Goal: Task Accomplishment & Management: Manage account settings

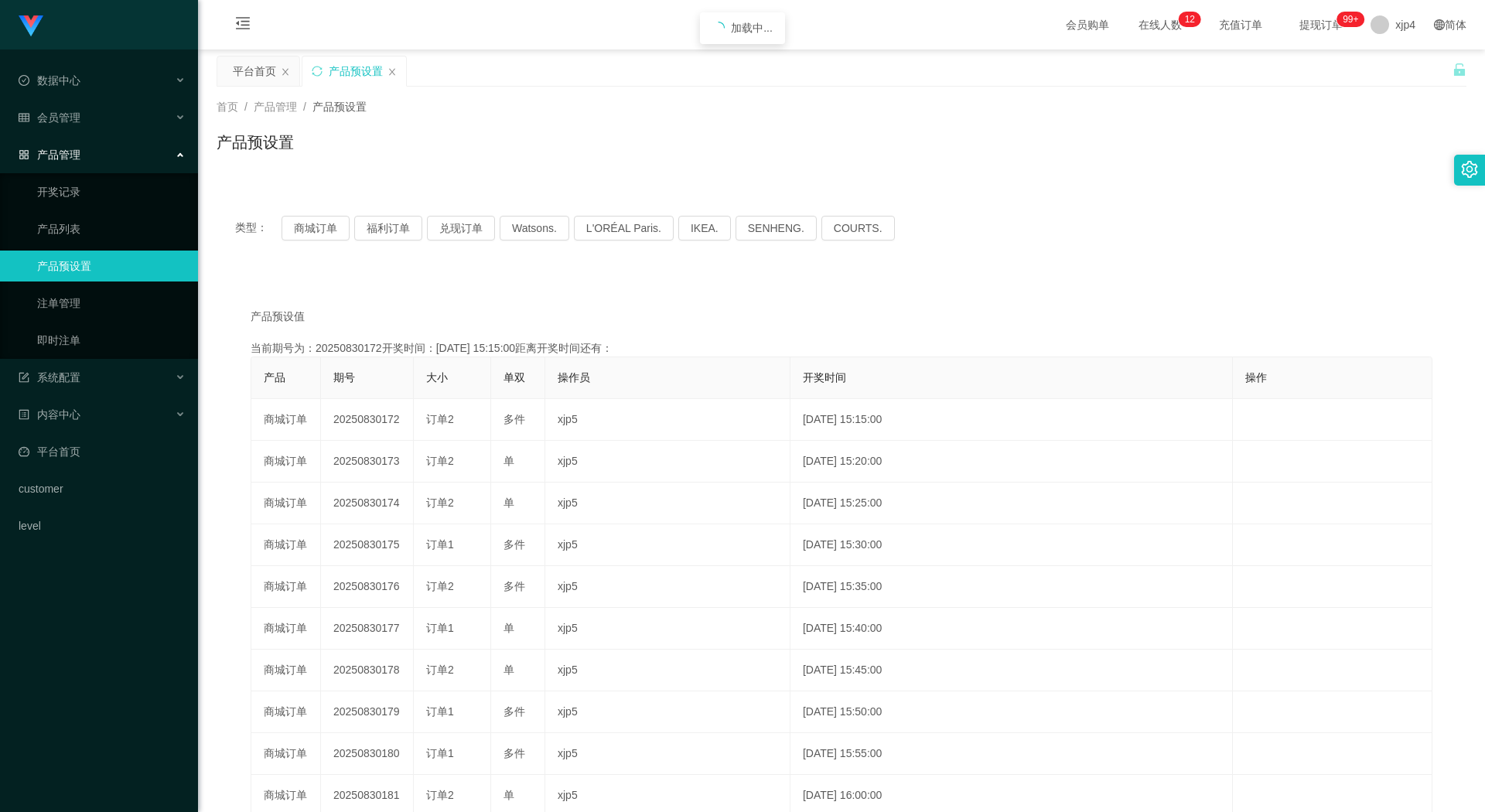
click at [318, 225] on button "商城订单" at bounding box center [316, 228] width 68 height 24
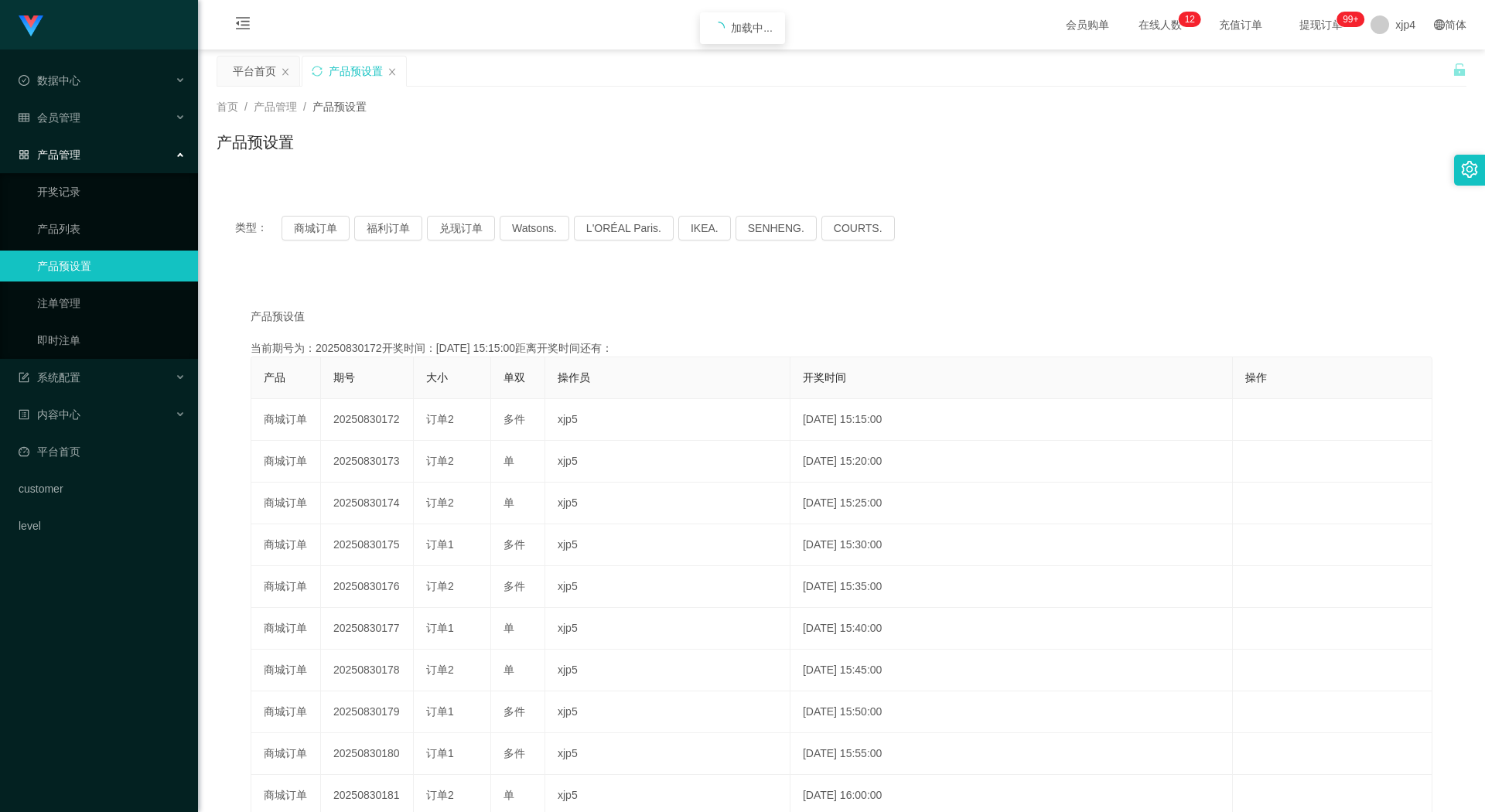
click at [318, 225] on button "商城订单" at bounding box center [316, 228] width 68 height 24
click at [311, 234] on button "商城订单" at bounding box center [316, 228] width 68 height 24
click at [77, 120] on span "会员管理" at bounding box center [50, 117] width 62 height 12
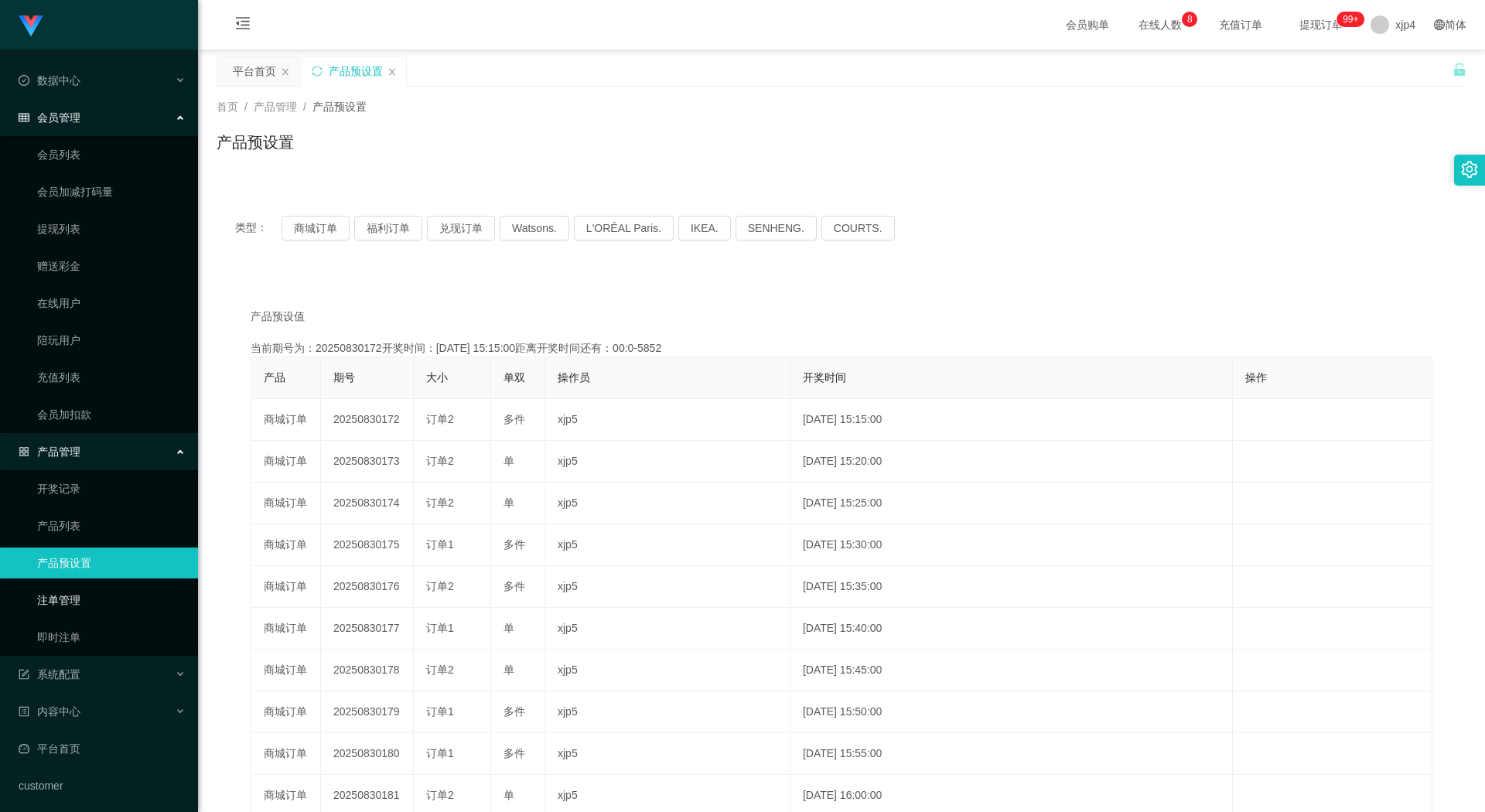
click at [74, 592] on link "注单管理" at bounding box center [112, 599] width 148 height 31
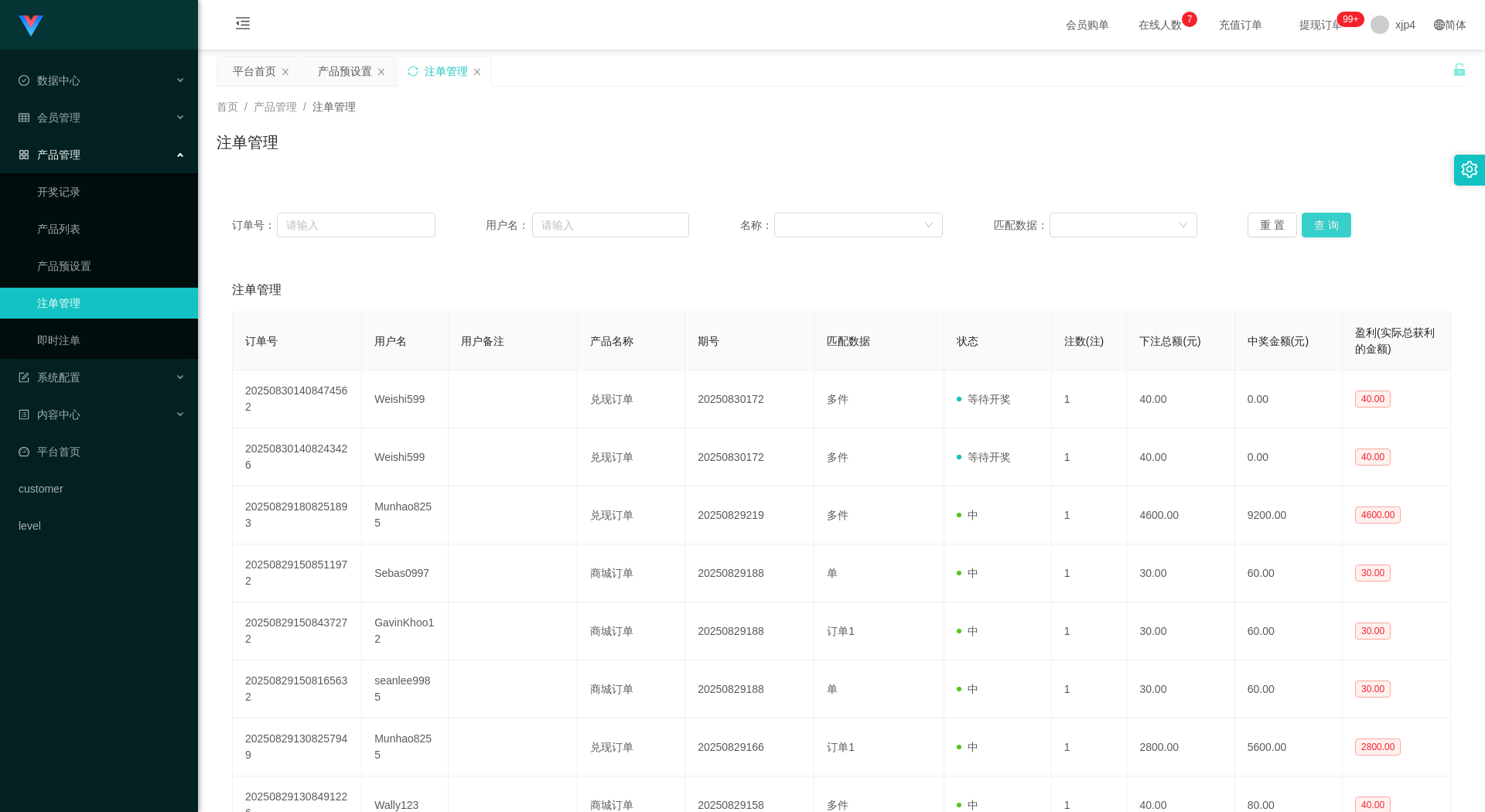
click at [1329, 221] on button "查 询" at bounding box center [1326, 224] width 50 height 24
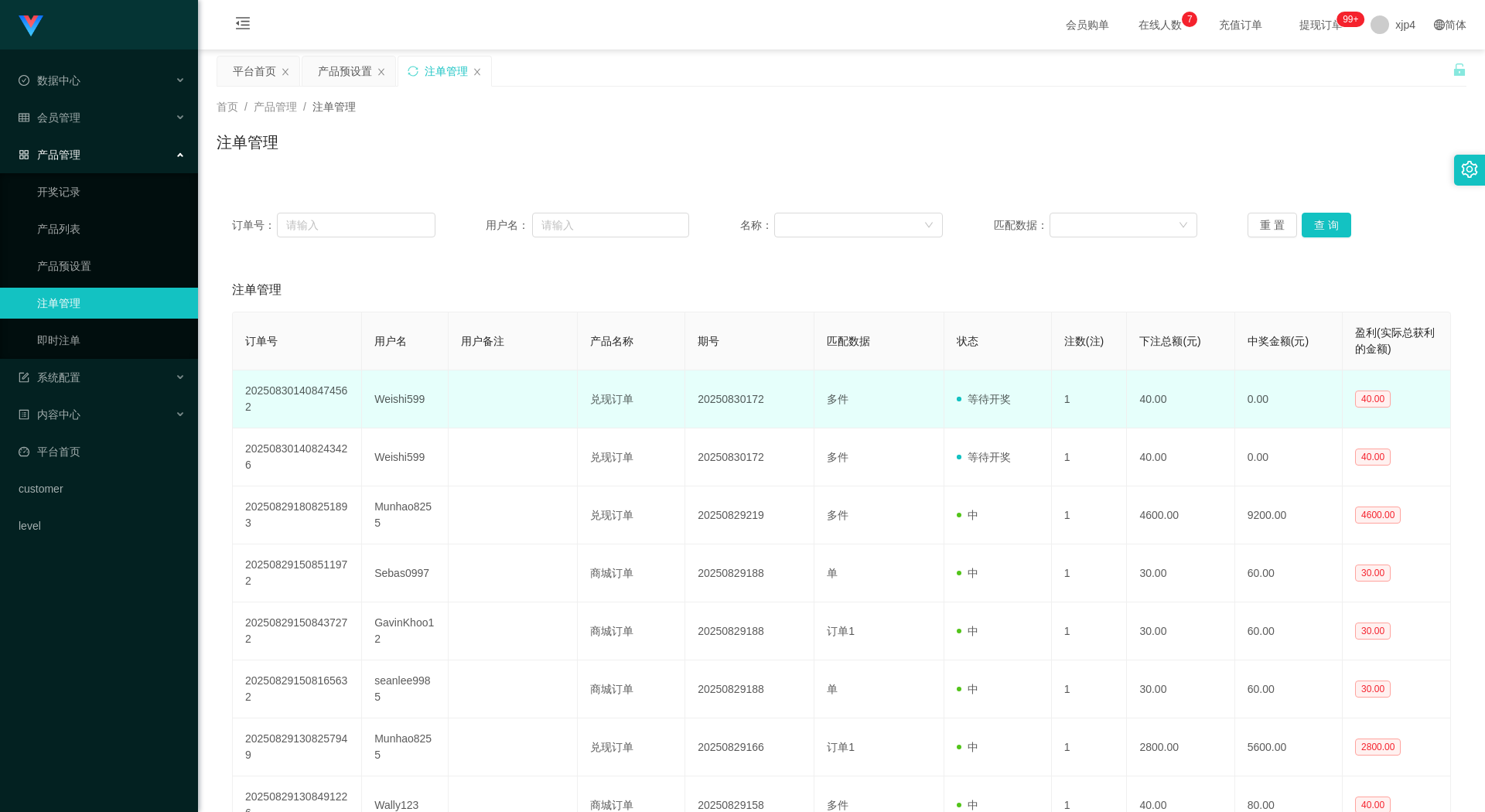
click at [392, 399] on td "Weishi599" at bounding box center [404, 399] width 85 height 58
copy td "Weishi599"
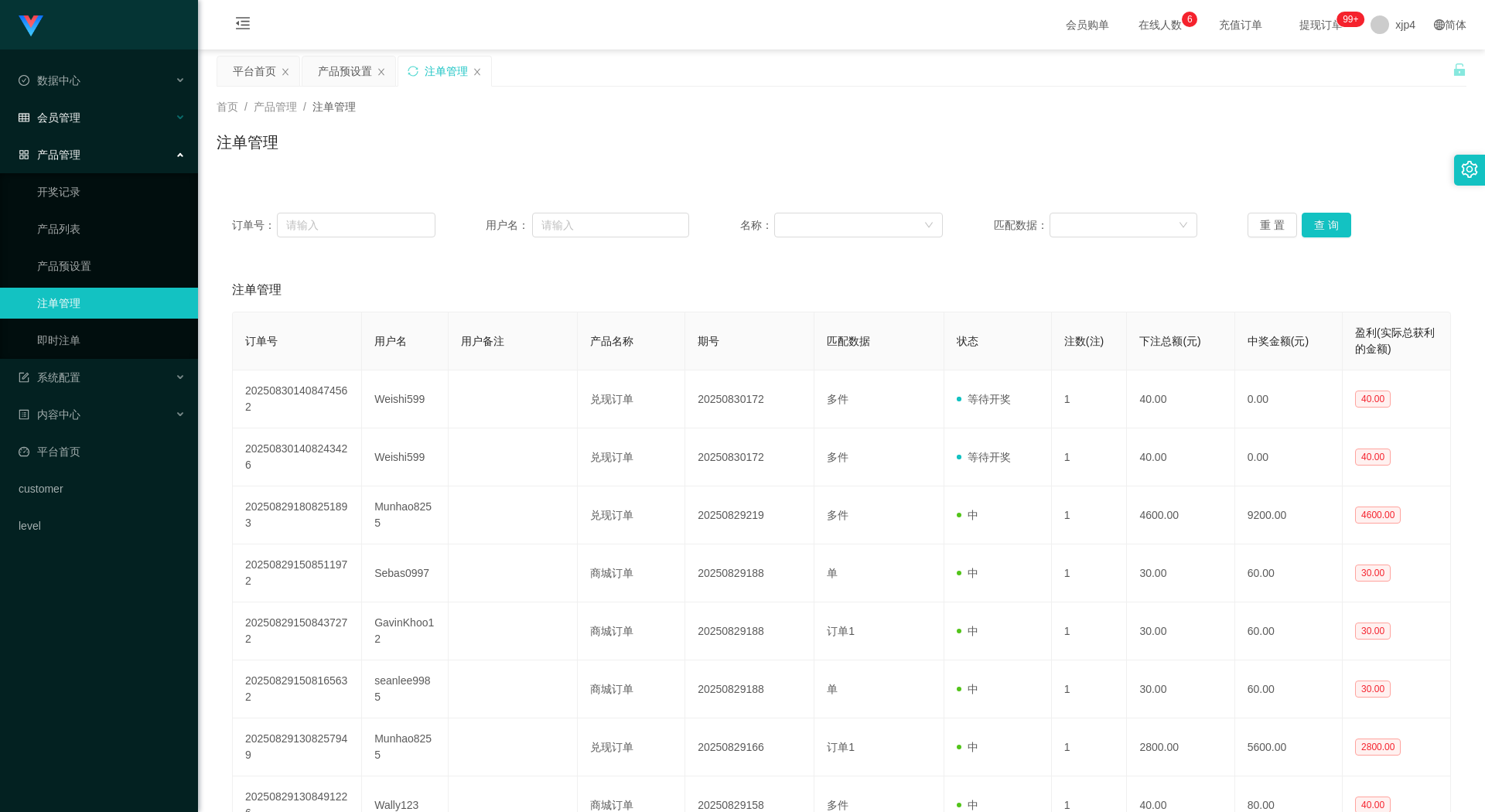
click at [82, 118] on div "会员管理" at bounding box center [99, 117] width 198 height 31
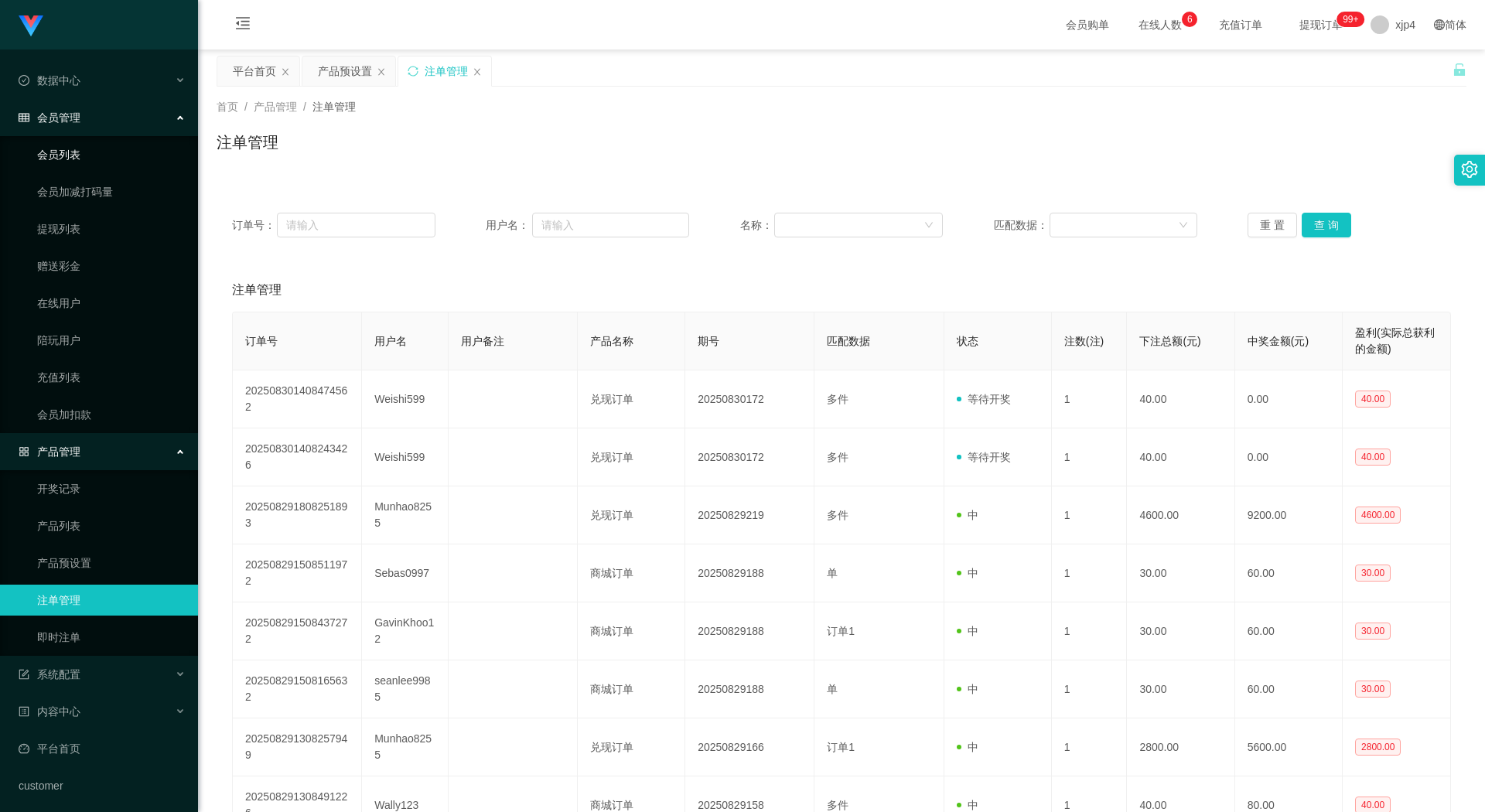
click at [77, 155] on link "会员列表" at bounding box center [112, 154] width 148 height 31
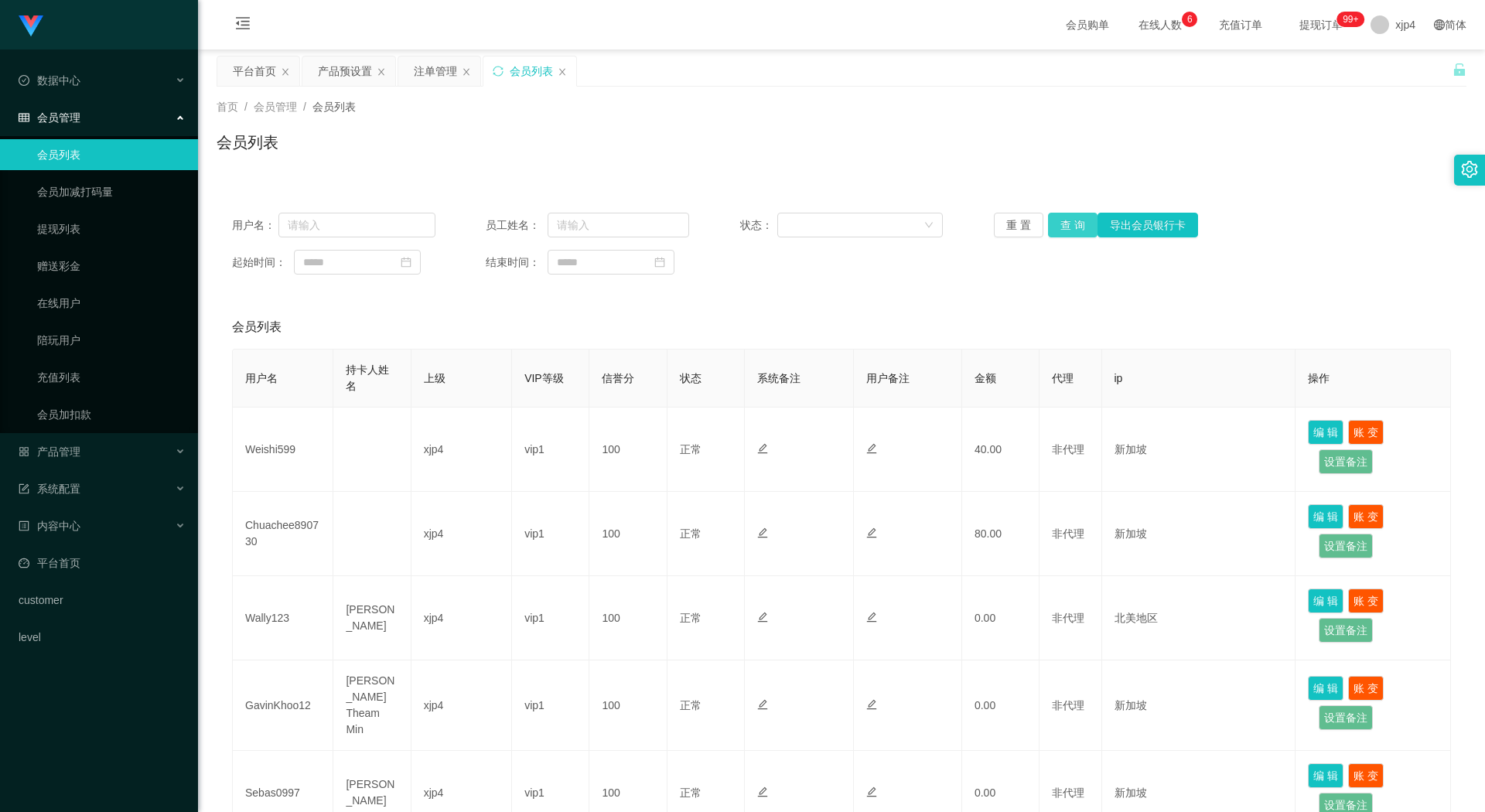
click at [1075, 221] on button "查 询" at bounding box center [1073, 224] width 50 height 24
click at [1075, 221] on div "重 置 查 询 导出会员银行卡" at bounding box center [1095, 224] width 204 height 24
click at [1075, 221] on button "查 询" at bounding box center [1073, 224] width 50 height 24
click at [1075, 221] on div "重 置 查 询 导出会员银行卡" at bounding box center [1095, 224] width 204 height 24
click at [1075, 221] on button "查 询" at bounding box center [1073, 224] width 50 height 24
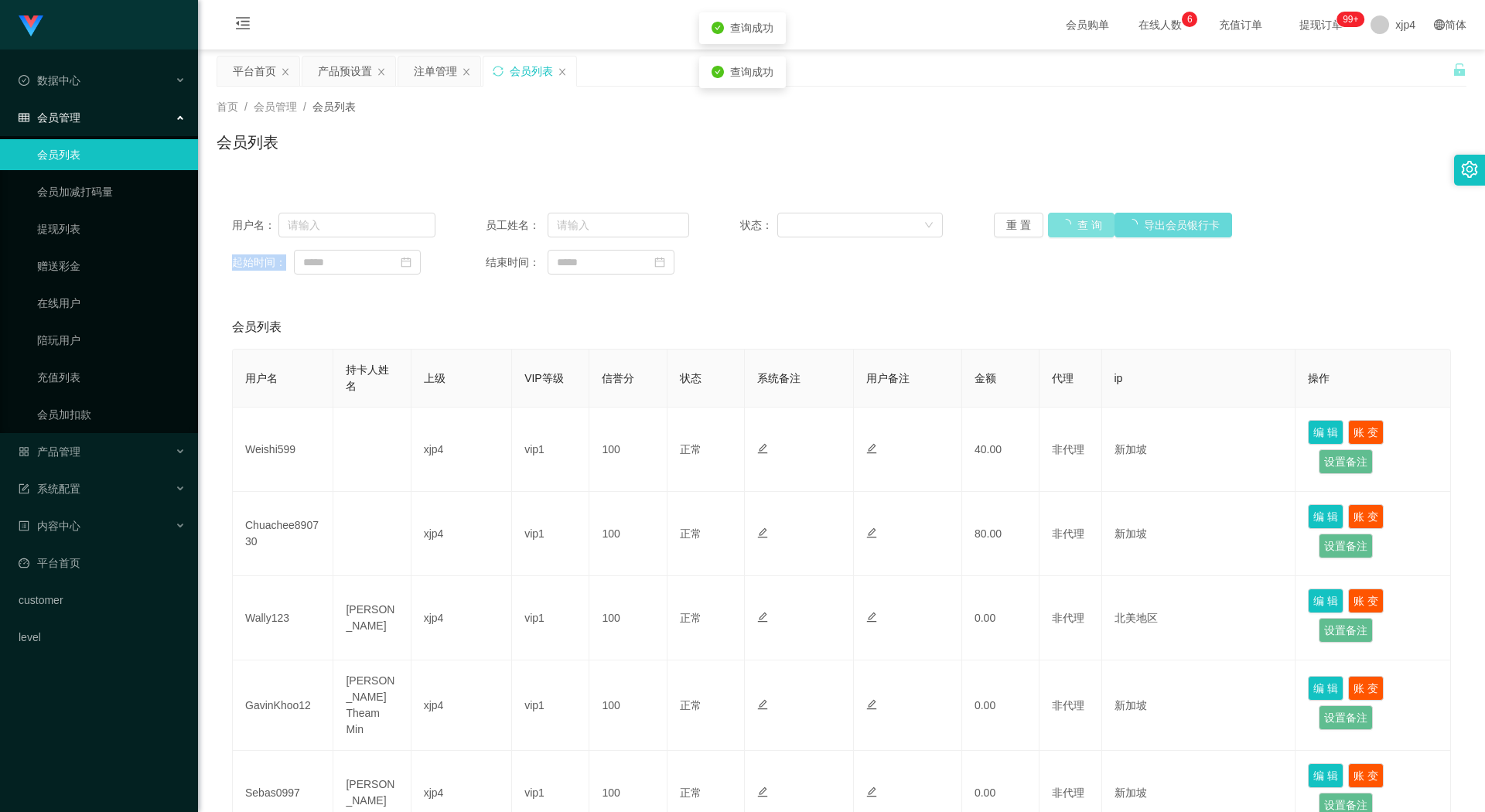
click at [1075, 221] on div "重 置 查 询 导出会员银行卡" at bounding box center [1095, 224] width 204 height 24
click at [1075, 221] on button "查 询" at bounding box center [1073, 224] width 50 height 24
click at [1075, 221] on div "重 置 查 询 导出会员银行卡" at bounding box center [1095, 224] width 204 height 24
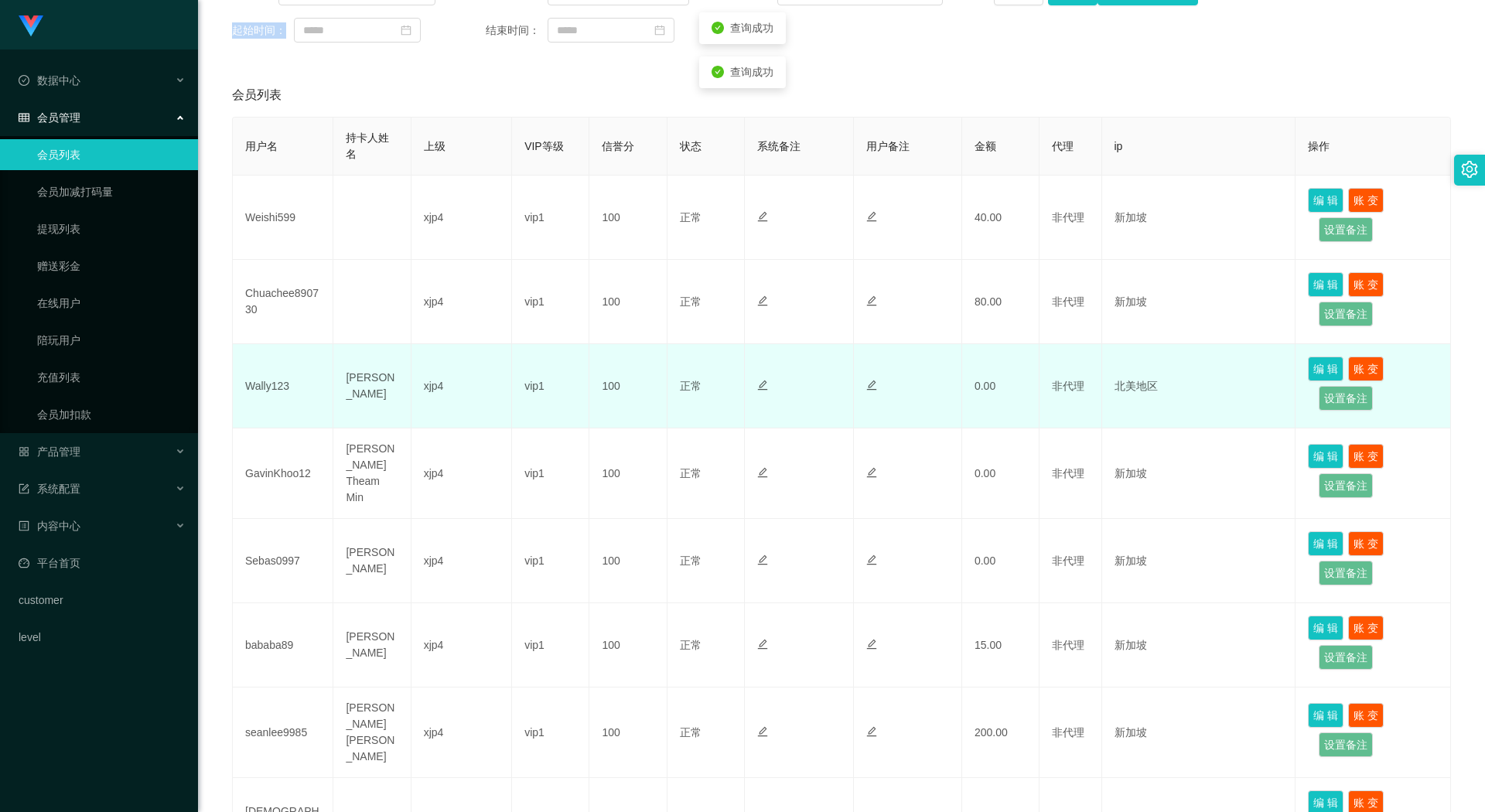
scroll to position [309, 0]
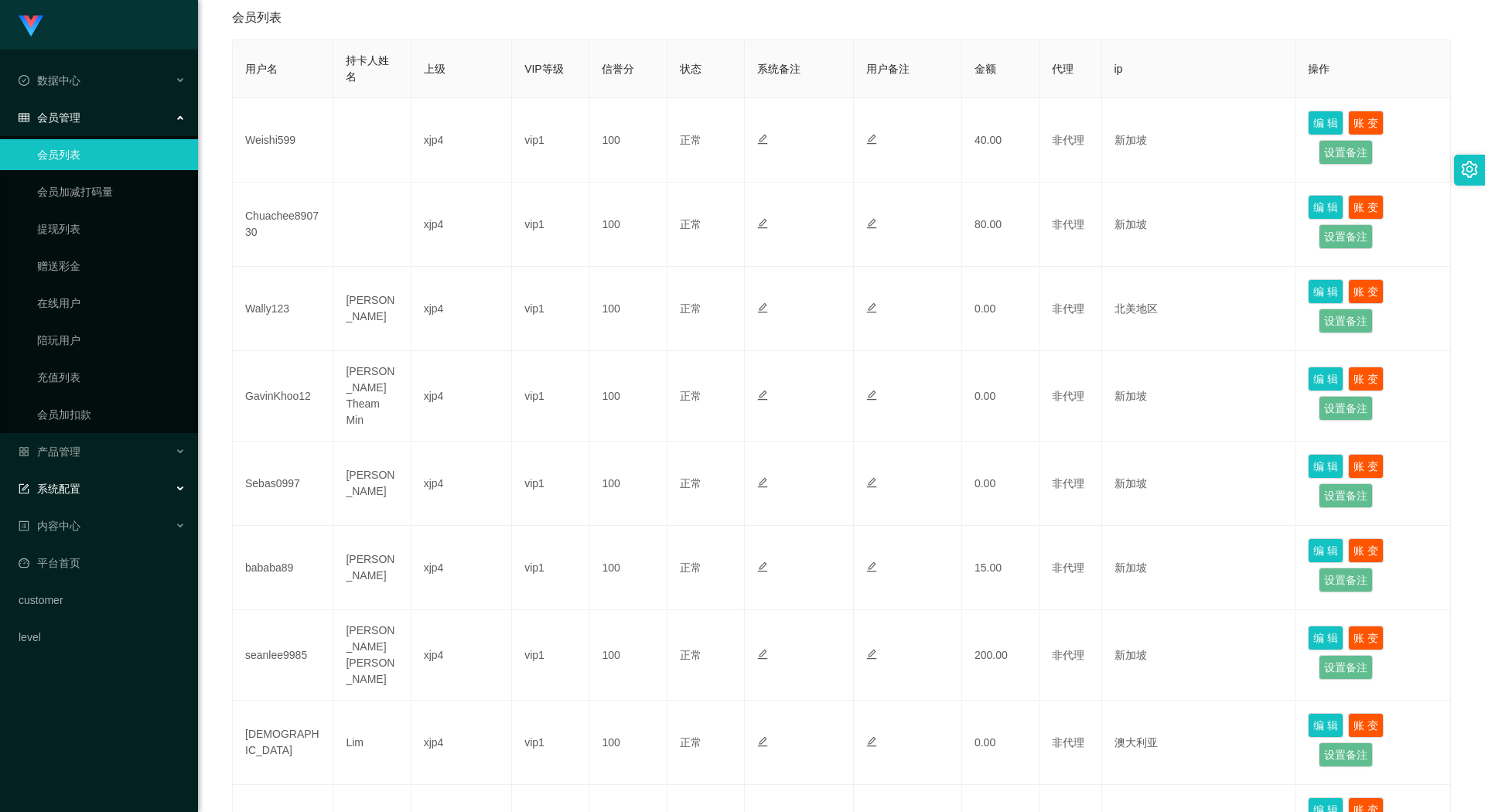
click at [84, 477] on div "系统配置" at bounding box center [99, 488] width 198 height 31
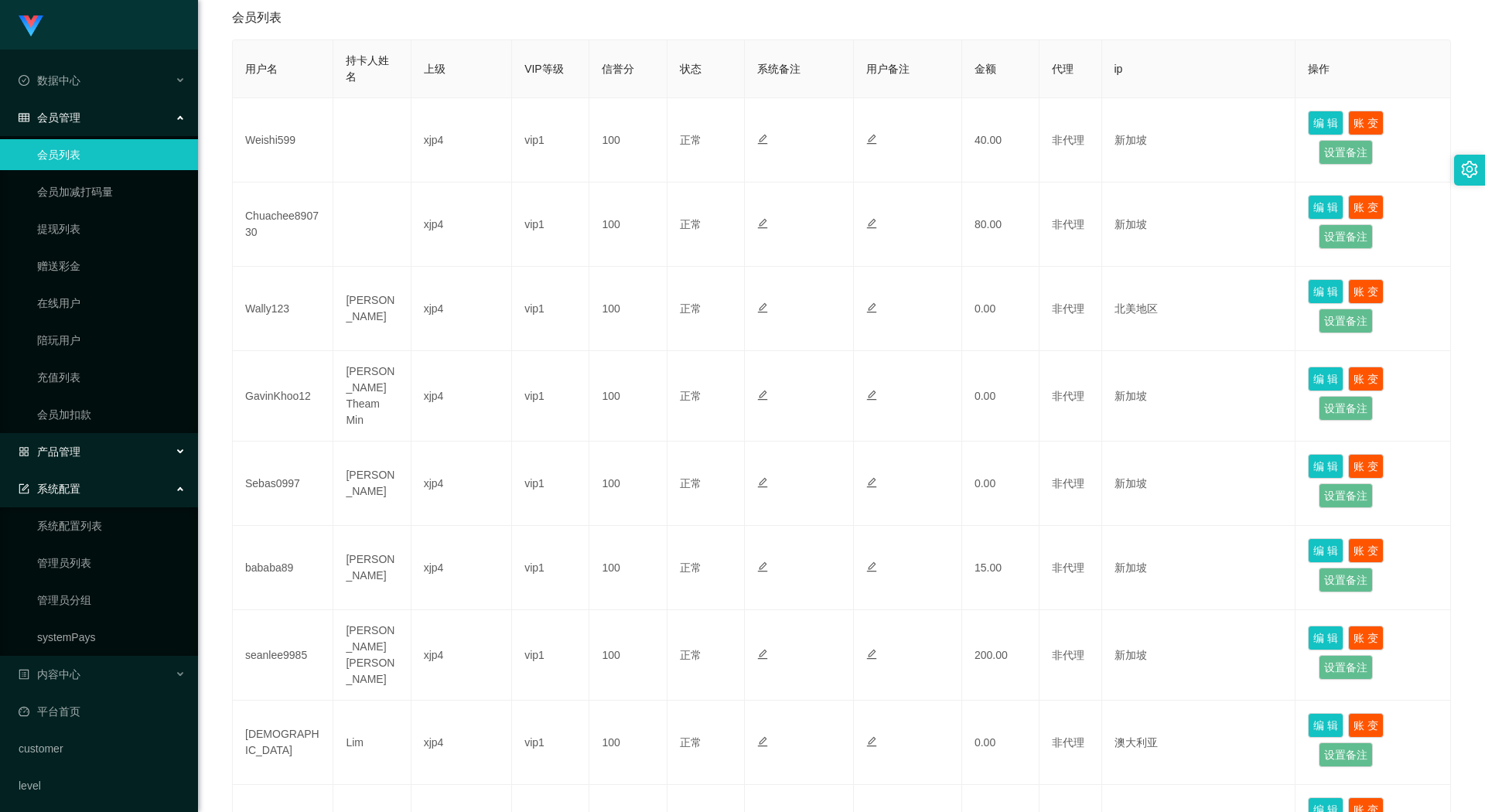
click at [78, 452] on span "产品管理" at bounding box center [50, 451] width 62 height 12
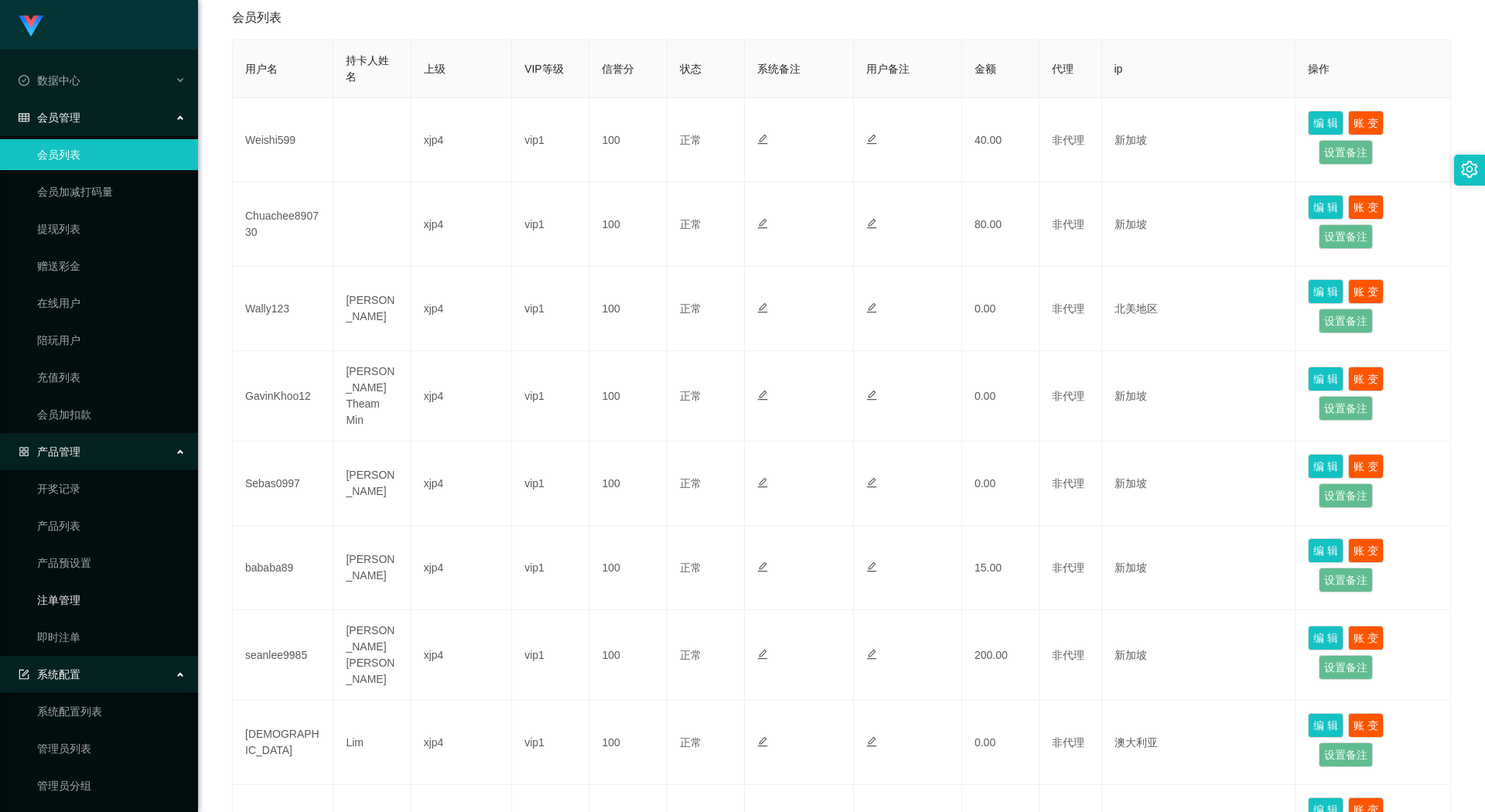
click at [72, 597] on link "注单管理" at bounding box center [112, 599] width 148 height 31
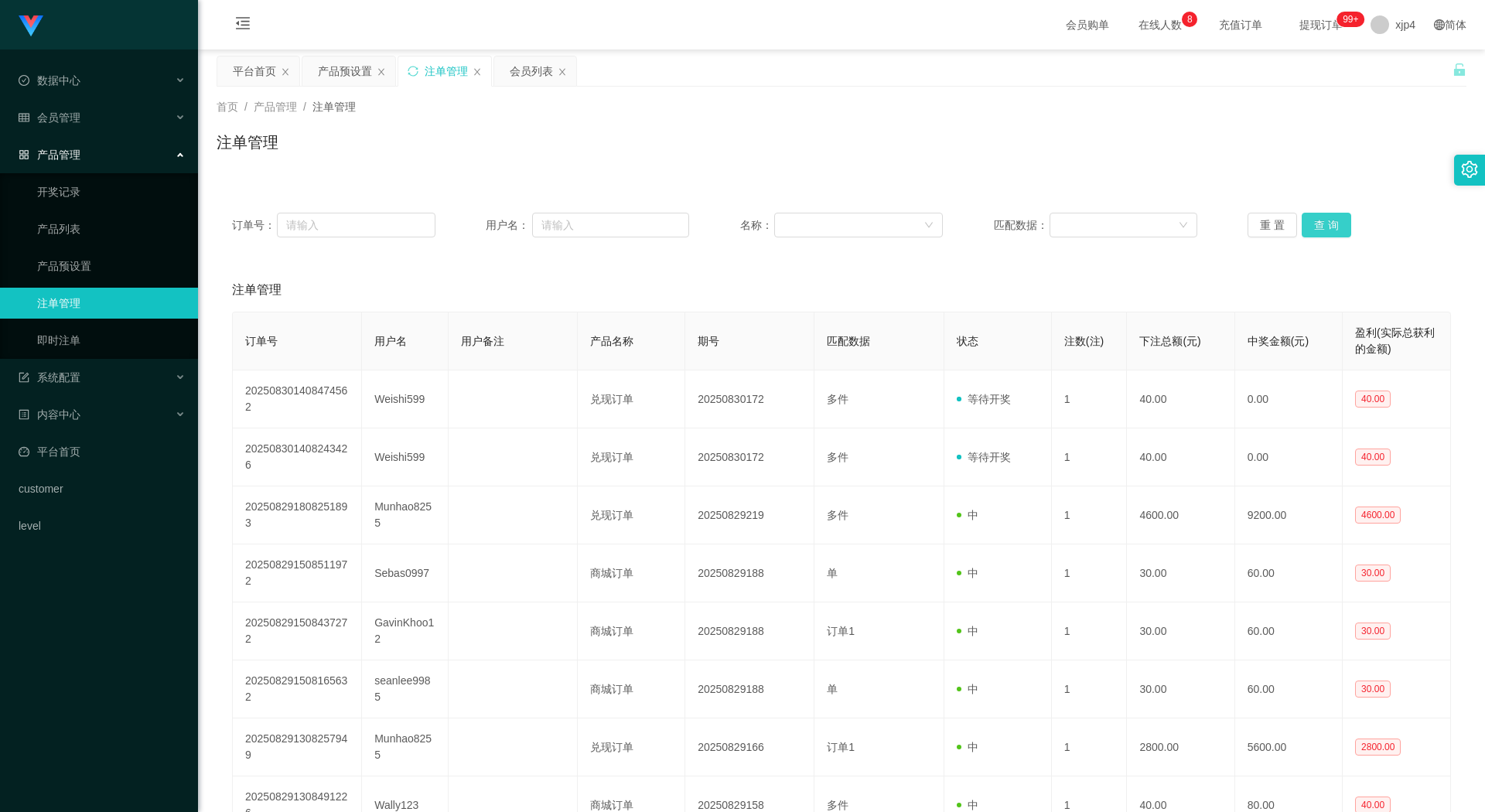
click at [1325, 226] on button "查 询" at bounding box center [1326, 224] width 50 height 24
click at [1325, 226] on div "重 置 查 询" at bounding box center [1349, 224] width 204 height 24
click at [1325, 226] on button "查 询" at bounding box center [1326, 224] width 50 height 24
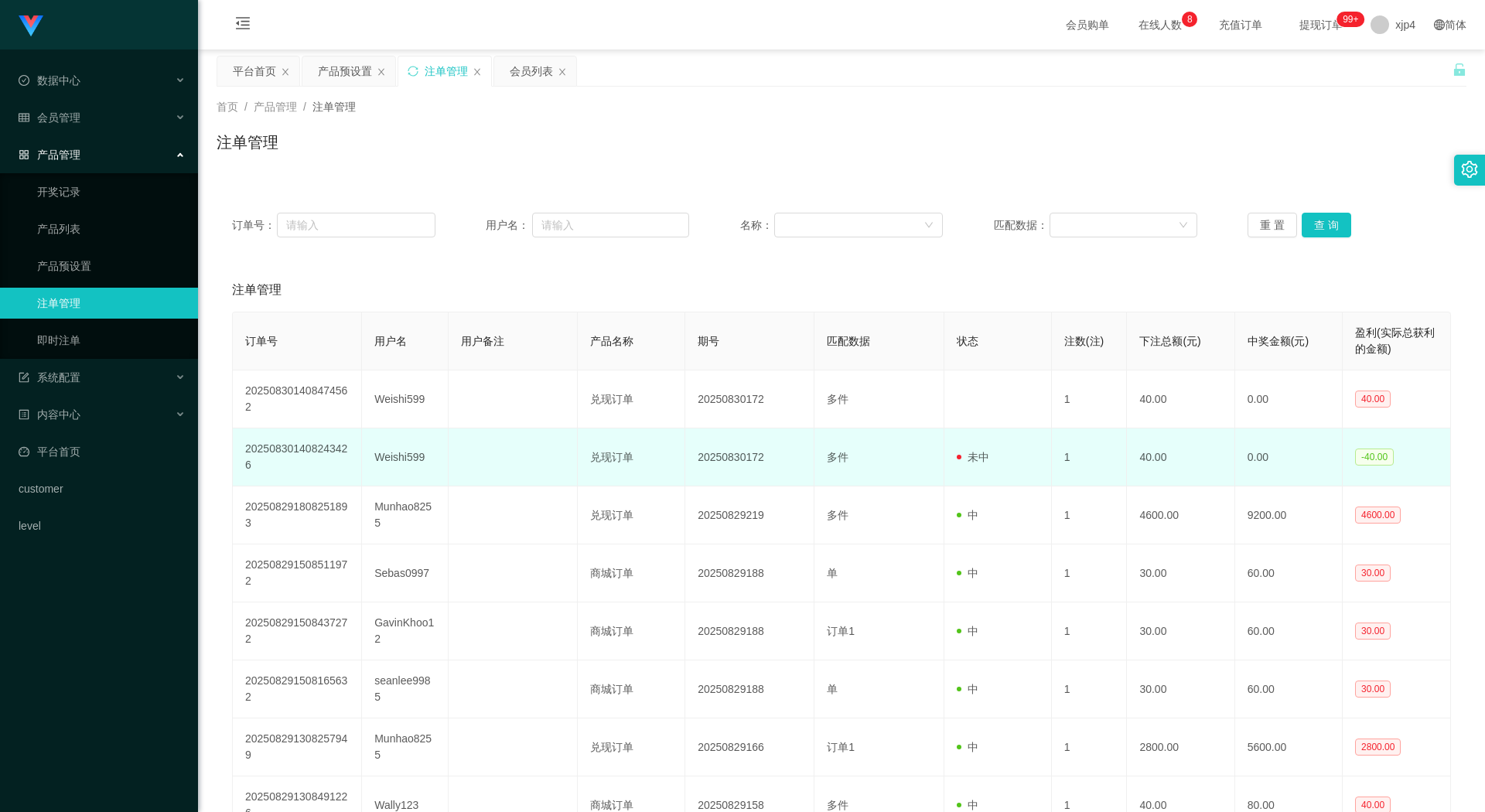
click at [394, 461] on td "Weishi599" at bounding box center [404, 457] width 85 height 58
click at [394, 459] on td "Weishi599" at bounding box center [404, 457] width 85 height 58
copy td "Weishi599"
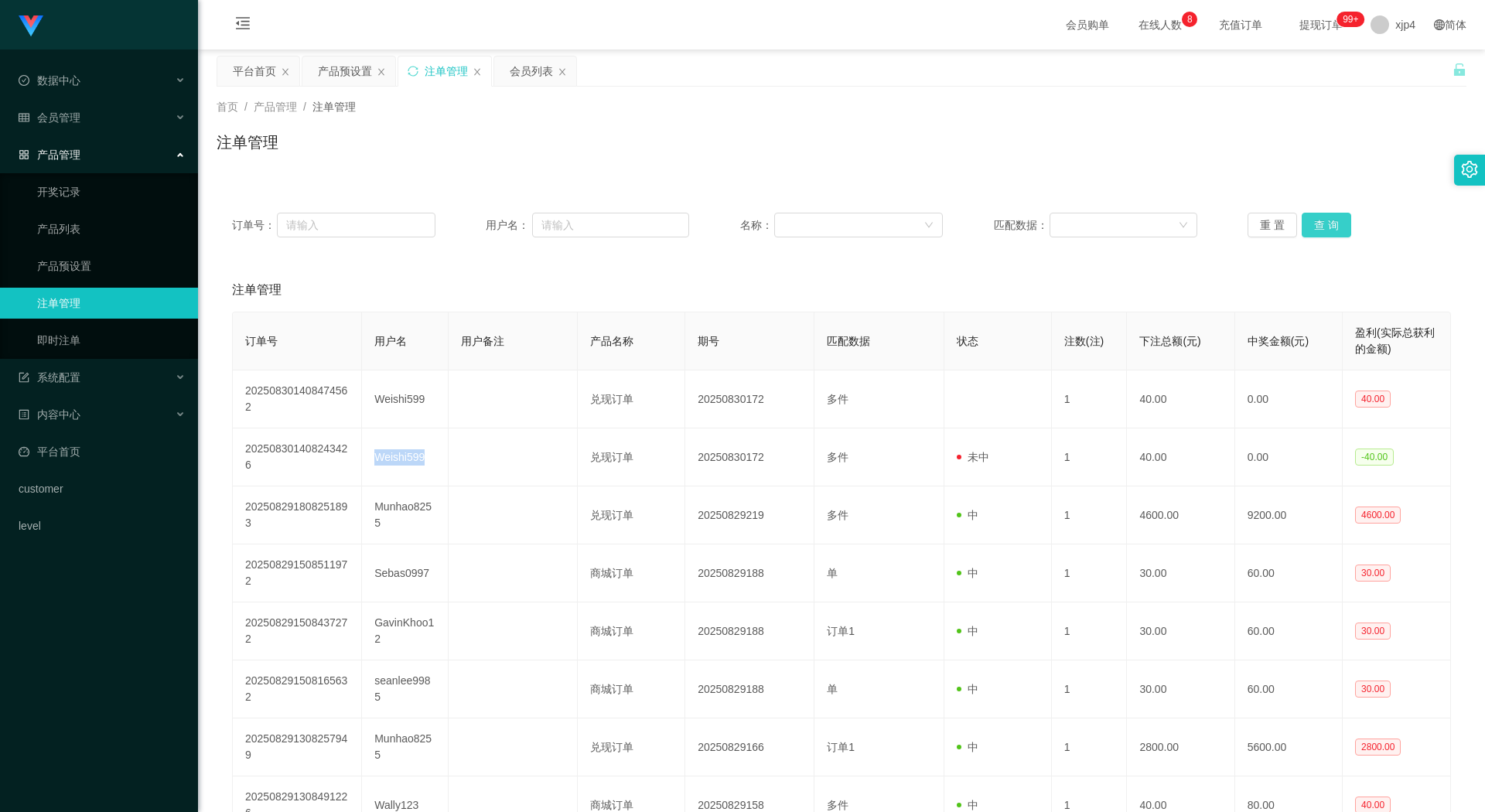
click at [1315, 221] on button "查 询" at bounding box center [1326, 224] width 50 height 24
click at [1315, 221] on div "重 置 查 询" at bounding box center [1349, 224] width 204 height 24
click at [1315, 221] on button "查 询" at bounding box center [1326, 224] width 50 height 24
click at [1315, 221] on div "重 置 查 询" at bounding box center [1349, 224] width 204 height 24
click at [1315, 221] on button "查 询" at bounding box center [1326, 224] width 50 height 24
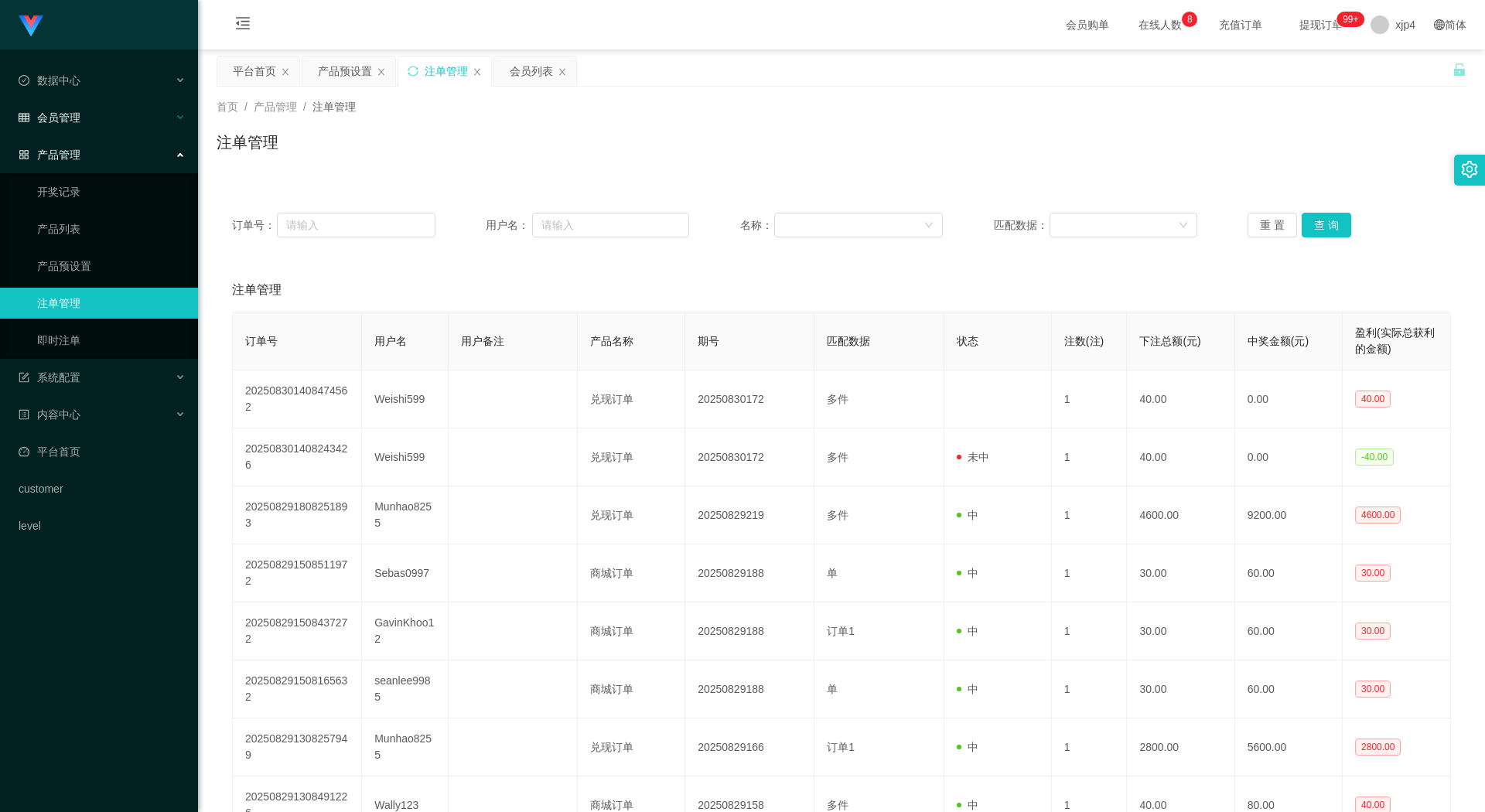
click at [87, 120] on div "会员管理" at bounding box center [99, 117] width 198 height 31
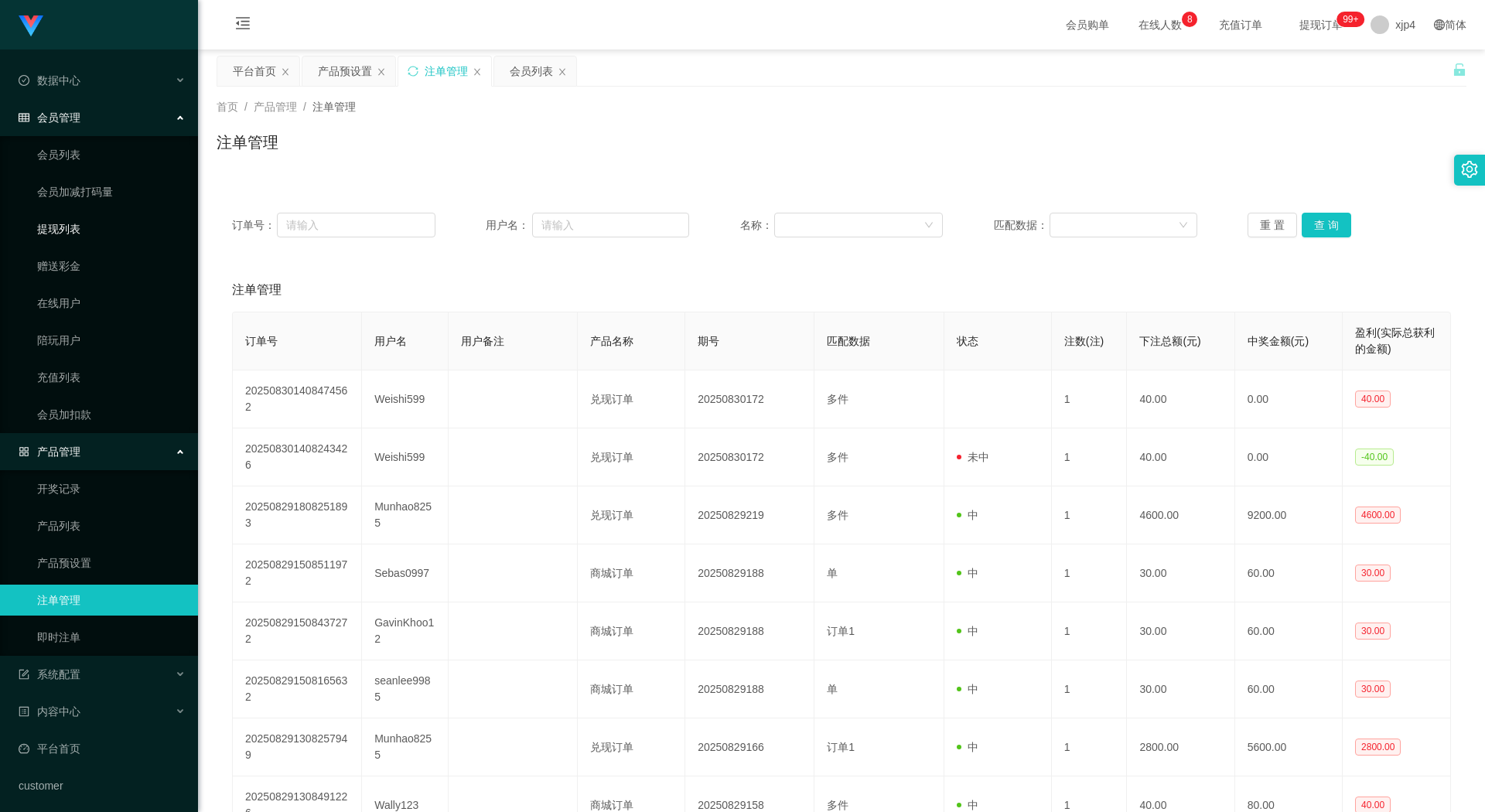
click at [99, 238] on link "提现列表" at bounding box center [112, 228] width 148 height 31
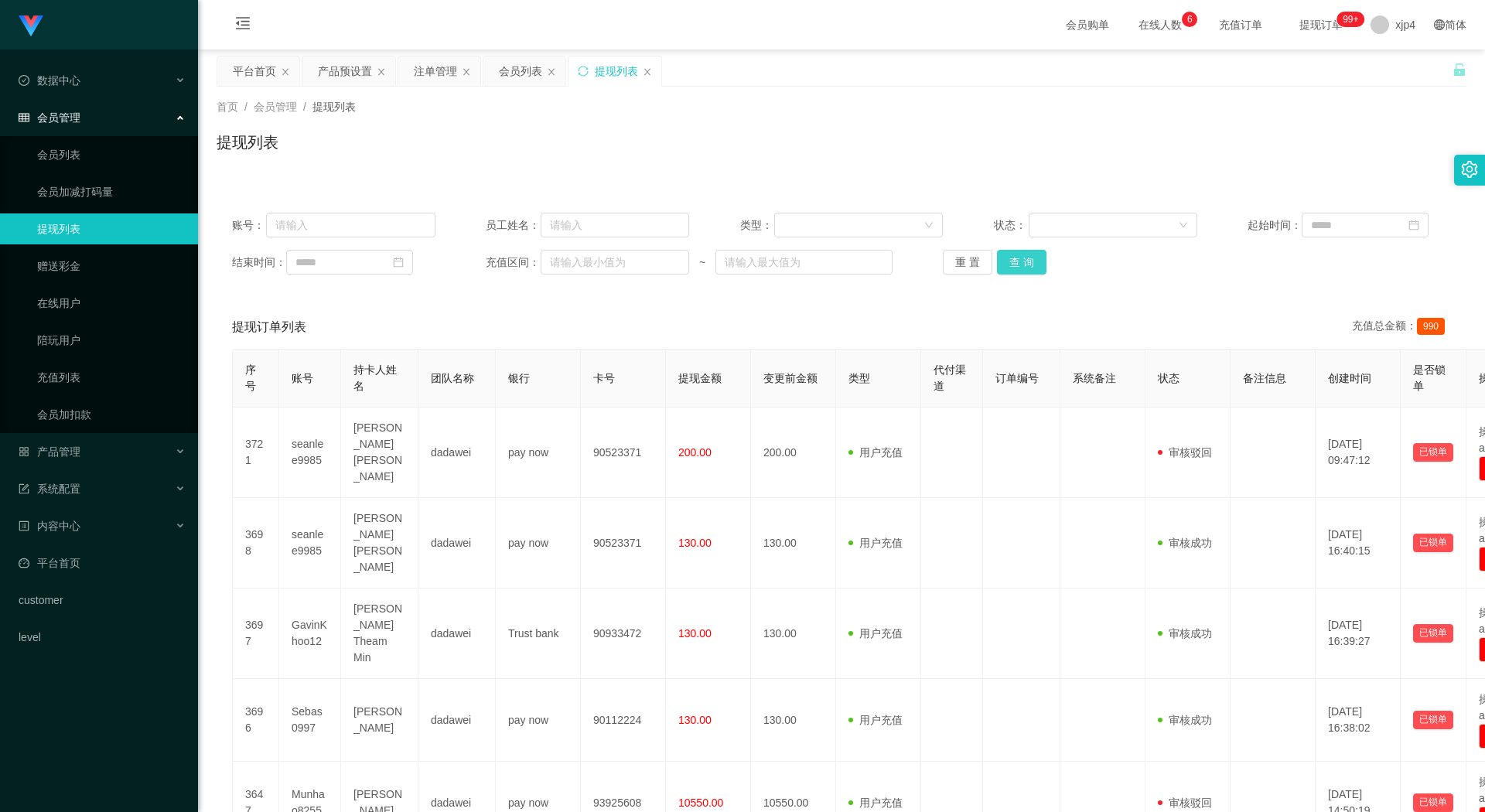
click at [1035, 259] on button "查 询" at bounding box center [1021, 262] width 50 height 24
click at [1035, 259] on div "重 置 查 询" at bounding box center [1044, 262] width 204 height 24
click at [1035, 259] on button "查 询" at bounding box center [1021, 262] width 50 height 24
click at [1035, 259] on div "重 置 查 询" at bounding box center [1044, 262] width 204 height 24
click at [1035, 259] on button "查 询" at bounding box center [1021, 262] width 50 height 24
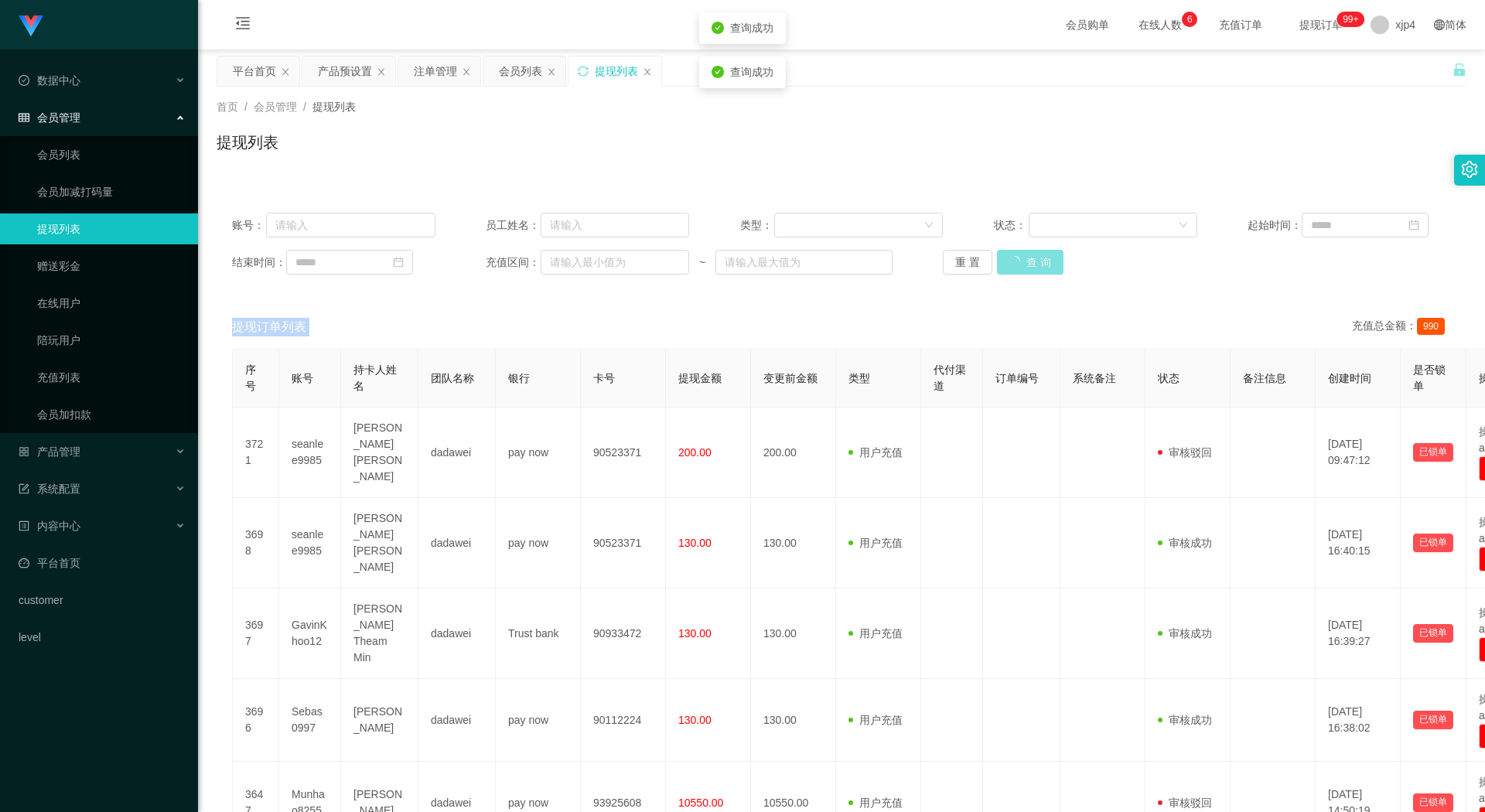
click at [1035, 259] on div "重 置 查 询" at bounding box center [1044, 262] width 204 height 24
click at [1035, 259] on button "查 询" at bounding box center [1021, 262] width 50 height 24
click at [1035, 259] on div "重 置 查 询" at bounding box center [1044, 262] width 204 height 24
click at [1035, 259] on button "查 询" at bounding box center [1021, 262] width 50 height 24
click at [1035, 259] on div "重 置 查 询" at bounding box center [1044, 262] width 204 height 24
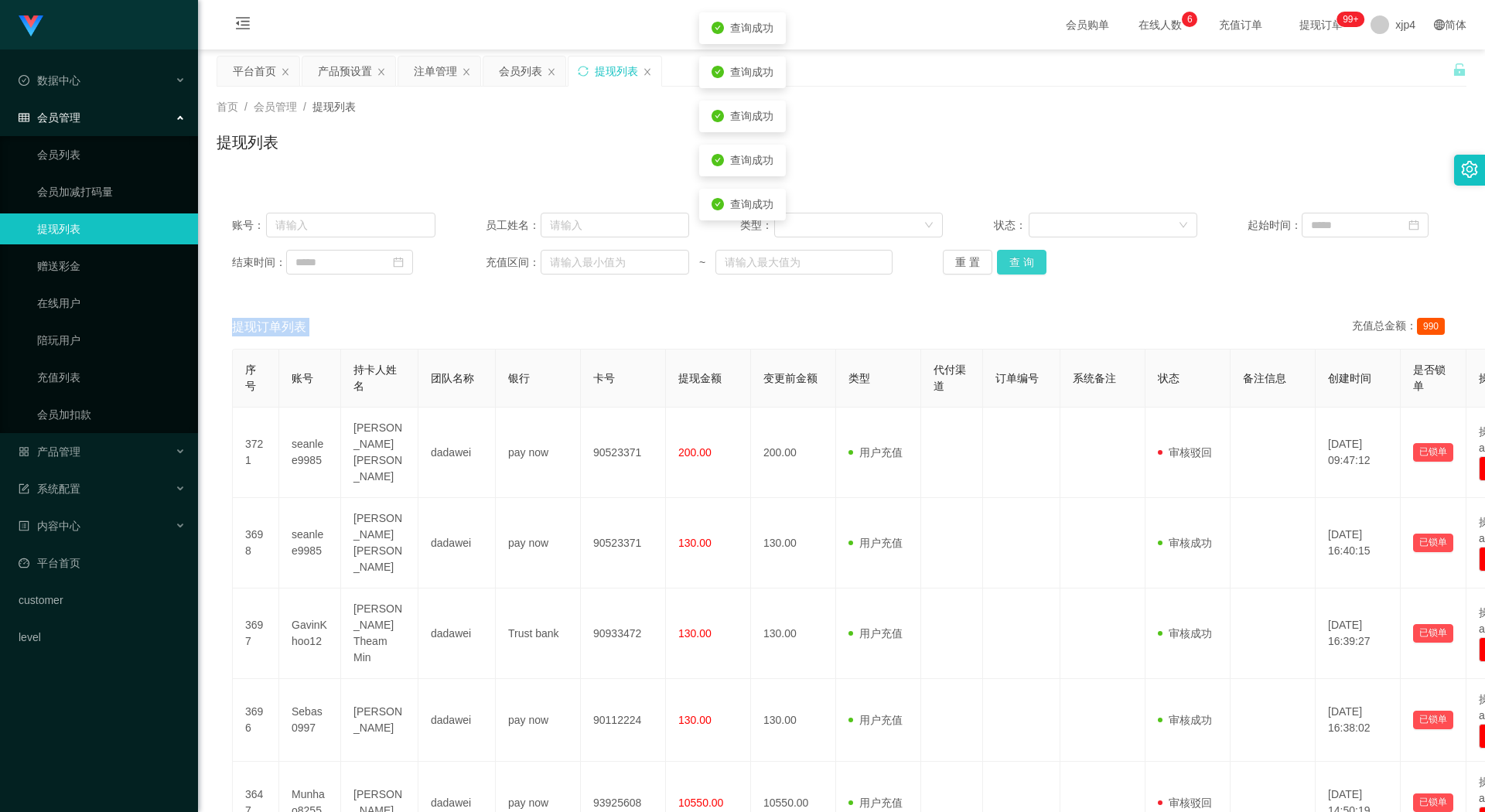
click at [1035, 259] on button "查 询" at bounding box center [1021, 262] width 50 height 24
click at [1035, 259] on div "重 置 查 询" at bounding box center [1044, 262] width 204 height 24
click at [1035, 259] on button "查 询" at bounding box center [1021, 262] width 50 height 24
drag, startPoint x: 1035, startPoint y: 259, endPoint x: 955, endPoint y: 254, distance: 80.2
click at [1032, 259] on button "查 询" at bounding box center [1021, 262] width 50 height 24
